Goal: Communication & Community: Answer question/provide support

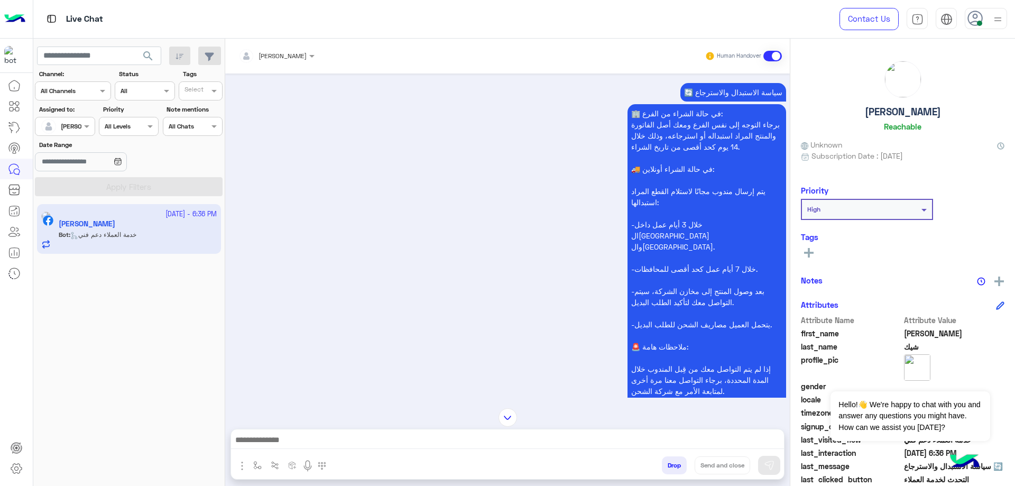
scroll to position [204, 0]
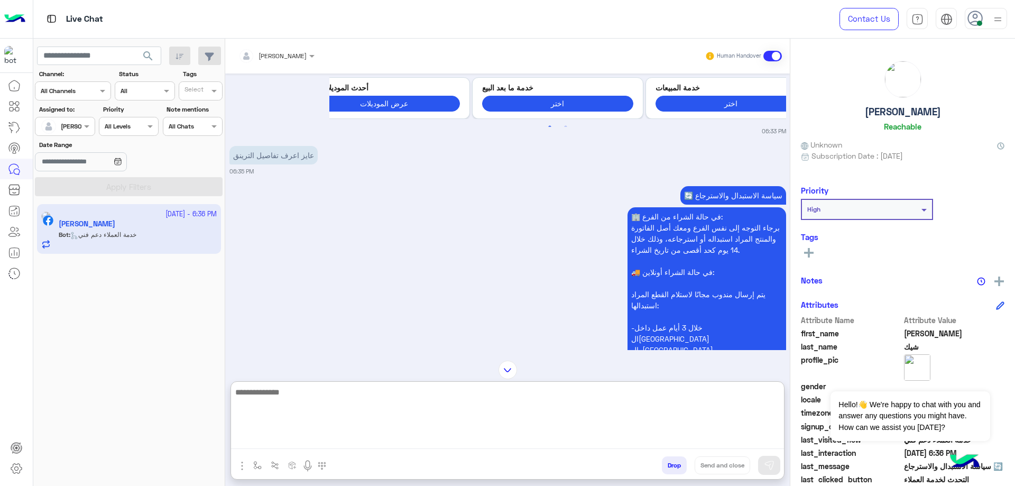
click at [313, 444] on textarea at bounding box center [507, 416] width 553 height 63
type textarea "**********"
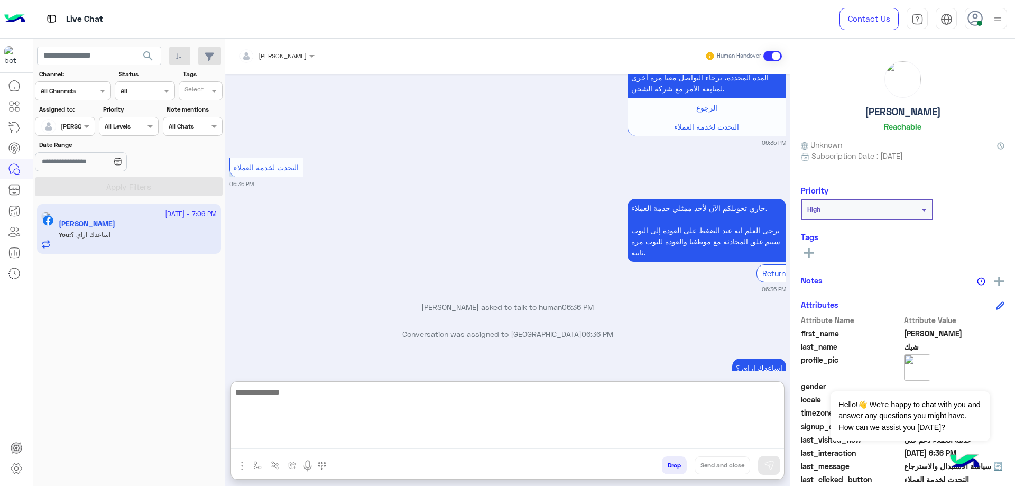
scroll to position [636, 0]
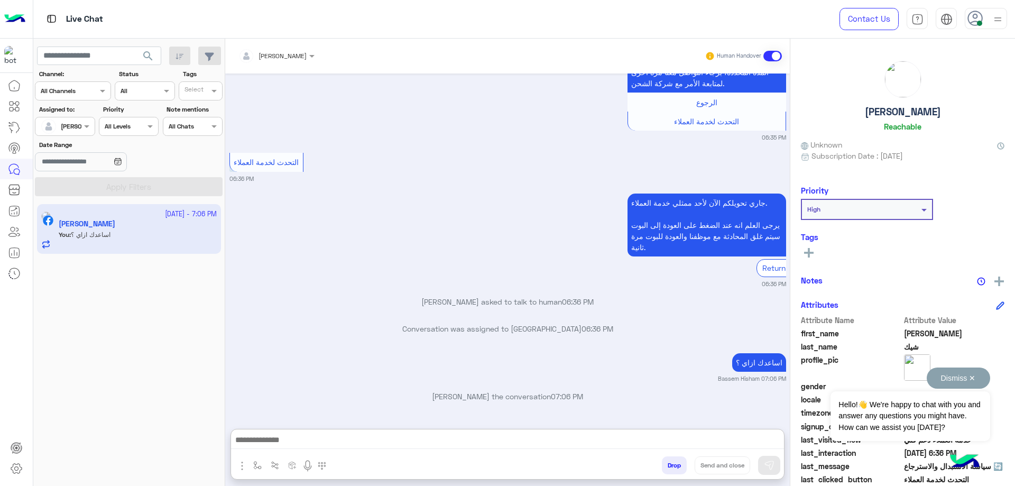
click at [969, 379] on button "Dismiss ✕" at bounding box center [957, 377] width 63 height 21
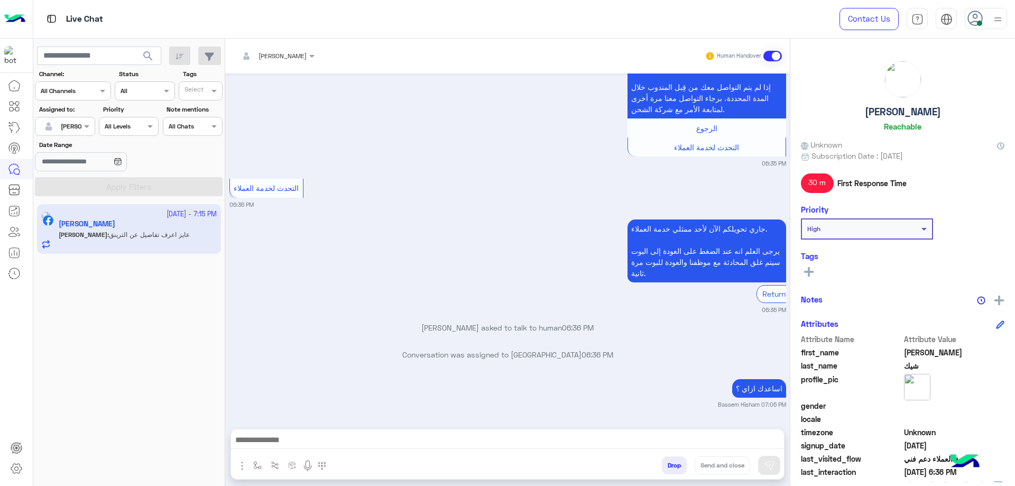
scroll to position [629, 0]
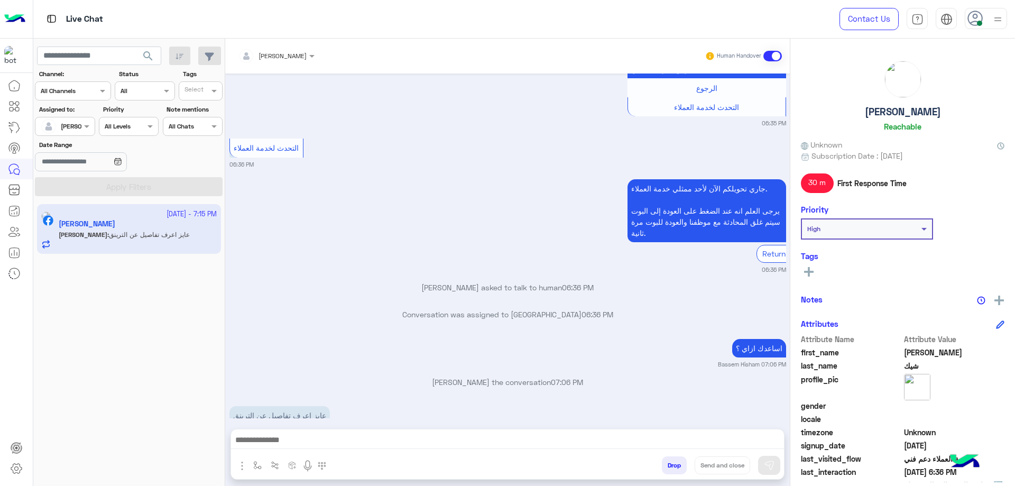
click at [918, 107] on h5 "[PERSON_NAME]" at bounding box center [903, 112] width 76 height 12
copy h5 "[PERSON_NAME]"
drag, startPoint x: 264, startPoint y: 49, endPoint x: 276, endPoint y: 60, distance: 16.5
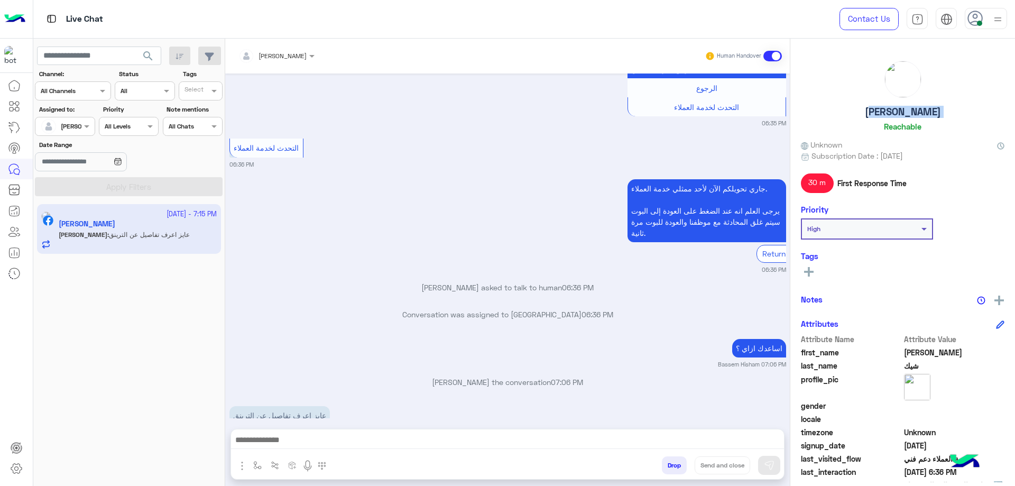
click at [264, 50] on input "text" at bounding box center [262, 55] width 49 height 10
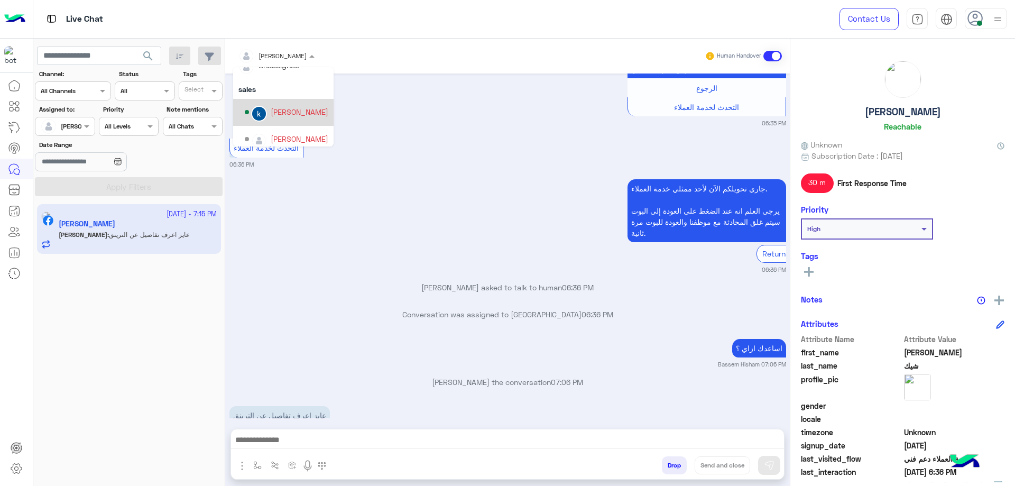
click at [302, 113] on div "[PERSON_NAME]" at bounding box center [300, 111] width 58 height 11
